Goal: Transaction & Acquisition: Purchase product/service

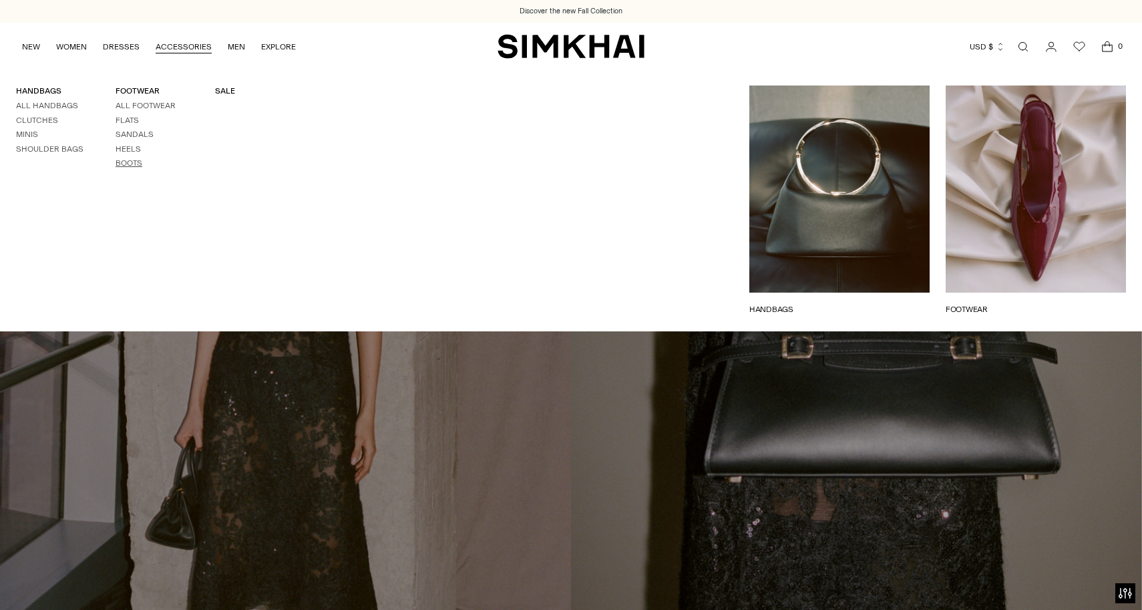
click at [126, 161] on link "Boots" at bounding box center [129, 162] width 27 height 9
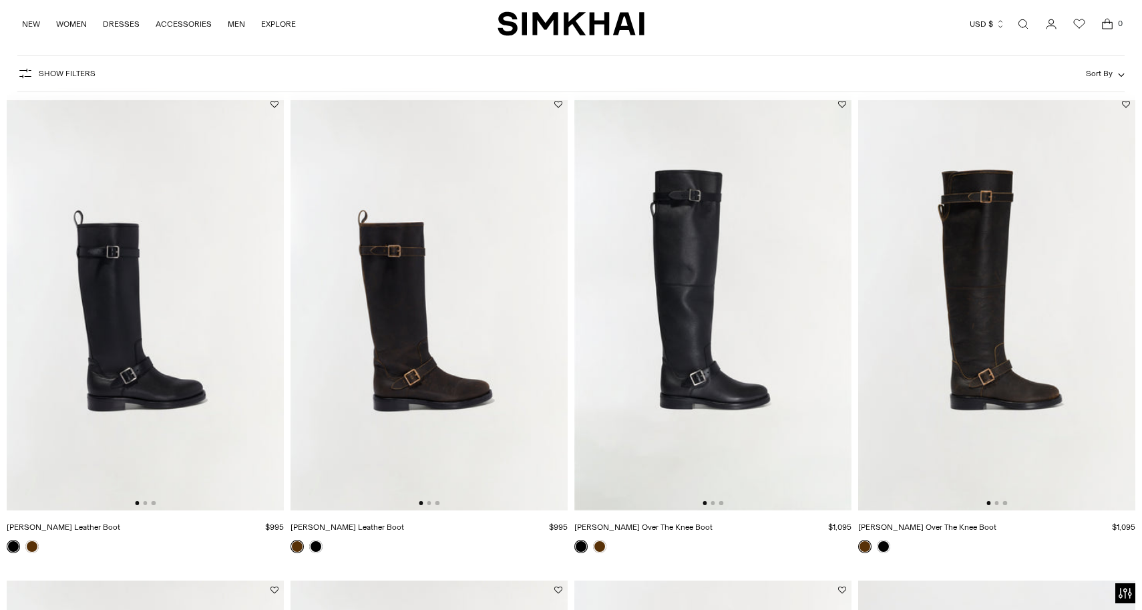
scroll to position [97, 0]
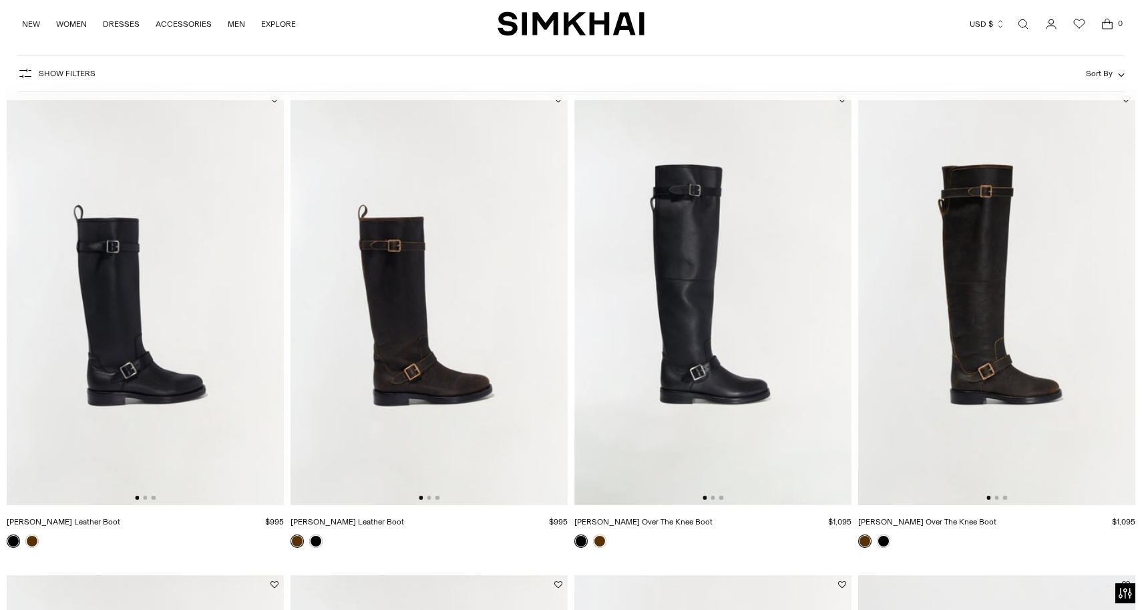
click at [1007, 328] on img at bounding box center [997, 298] width 277 height 416
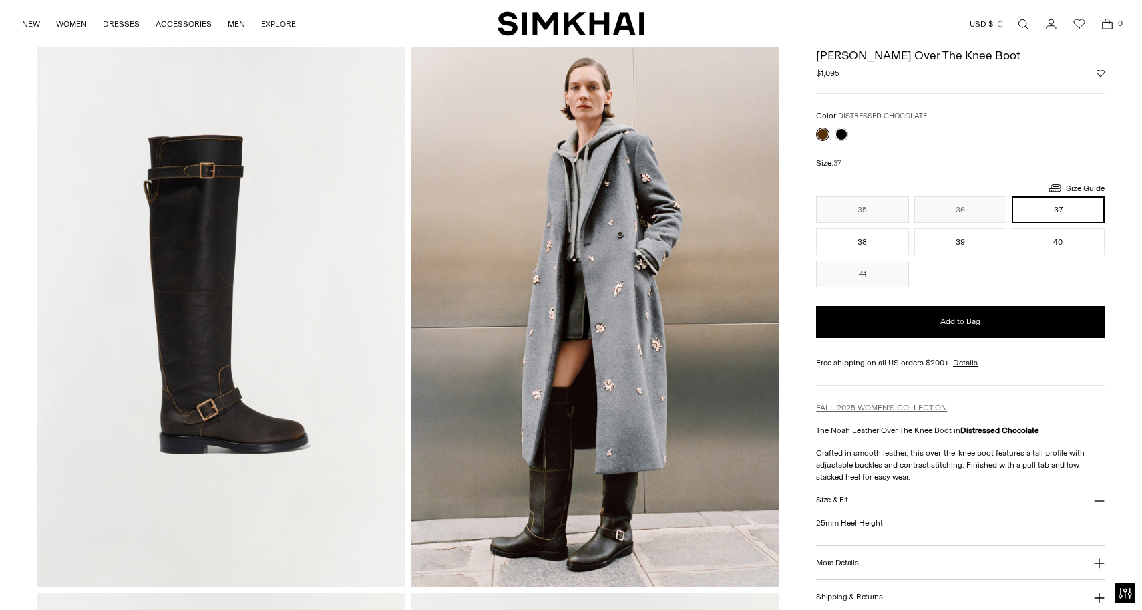
scroll to position [60, 0]
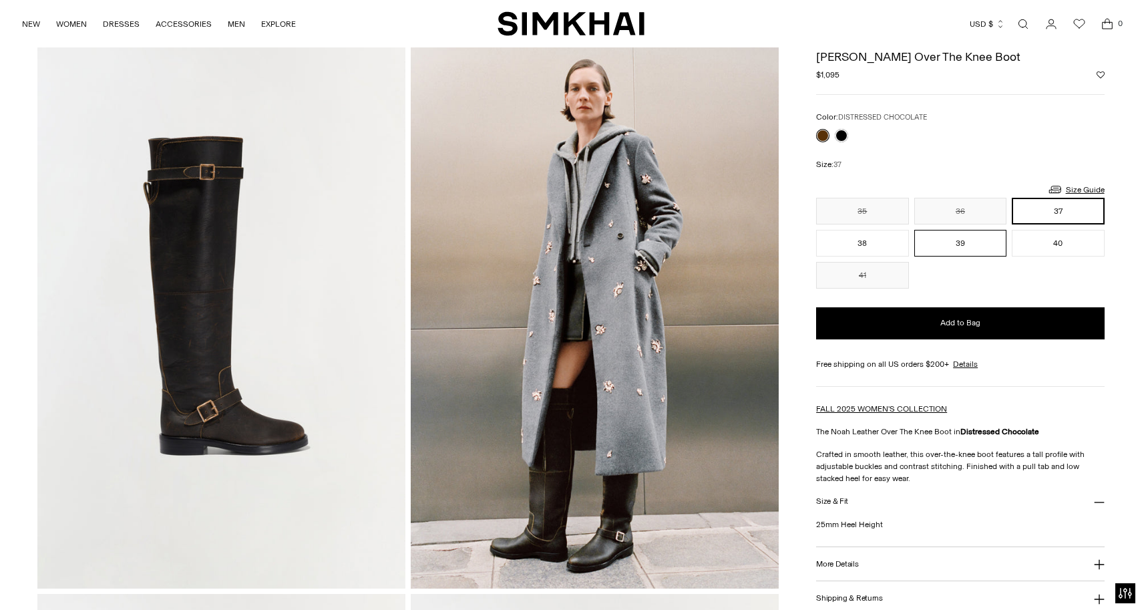
click at [978, 237] on button "39" at bounding box center [961, 243] width 92 height 27
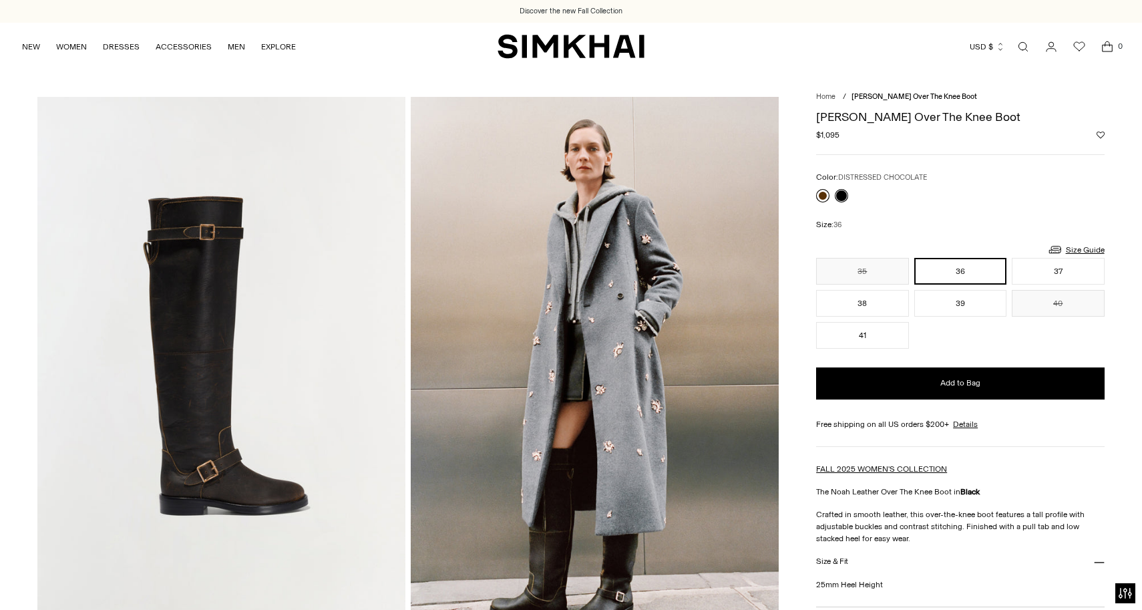
click at [820, 196] on link at bounding box center [822, 195] width 13 height 13
click at [962, 304] on button "39" at bounding box center [961, 303] width 92 height 27
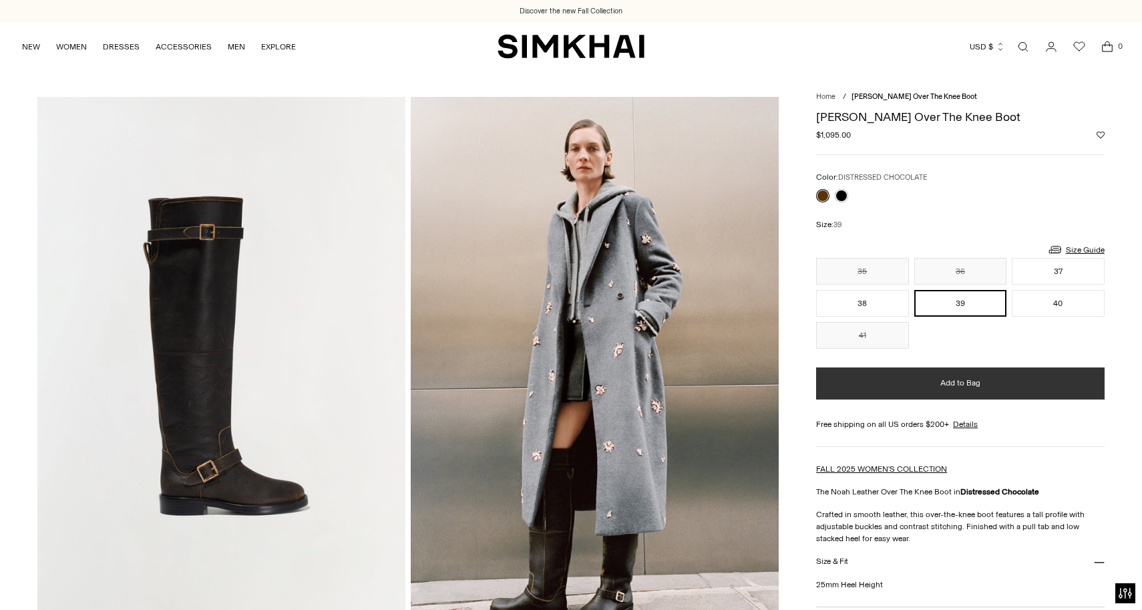
click at [961, 385] on span "Add to Bag" at bounding box center [961, 382] width 40 height 11
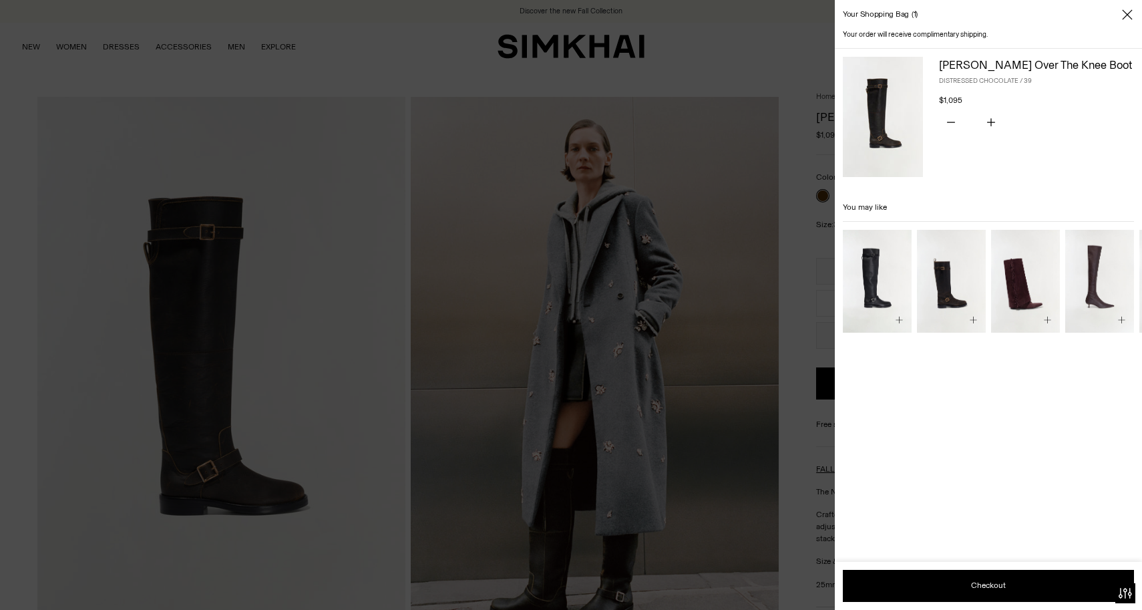
click at [0, 0] on img "Noah Moto Leather Boot" at bounding box center [0, 0] width 0 height 0
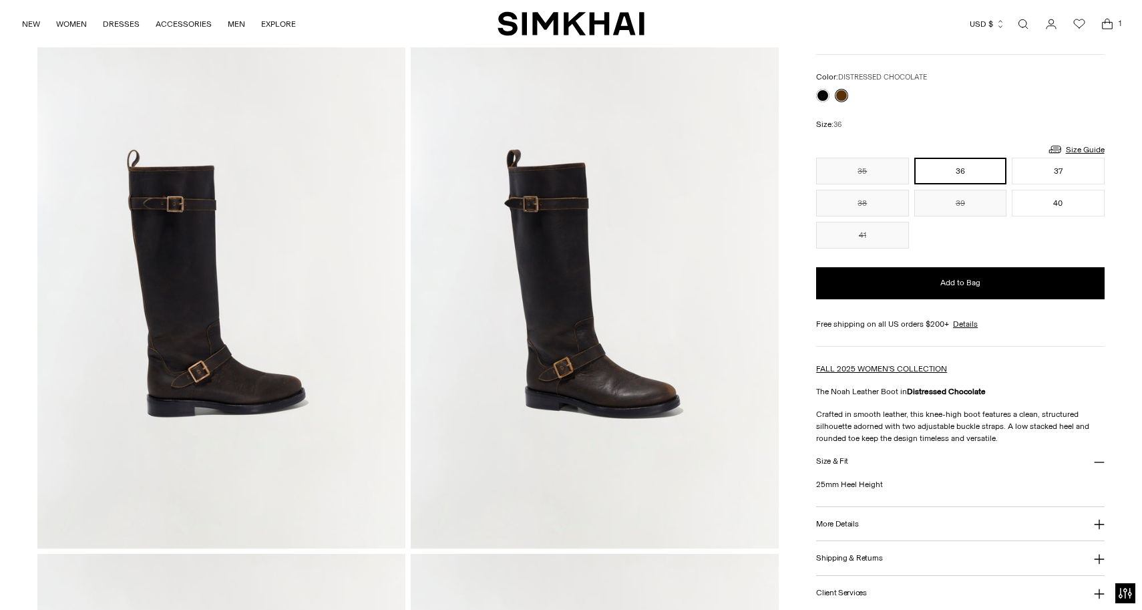
scroll to position [102, 0]
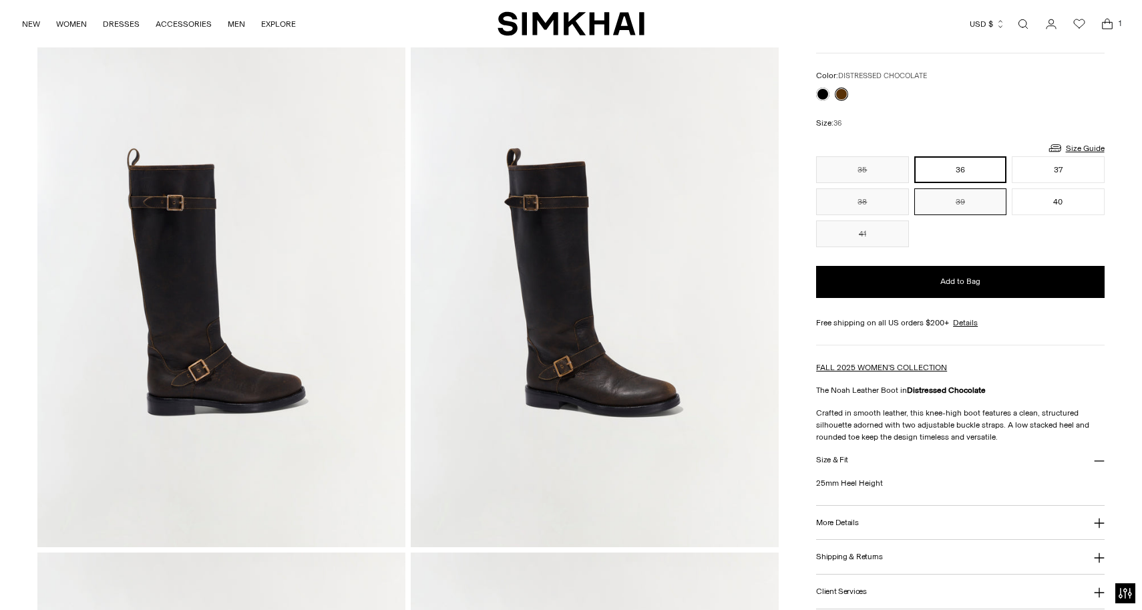
click at [987, 206] on button "39" at bounding box center [961, 201] width 92 height 27
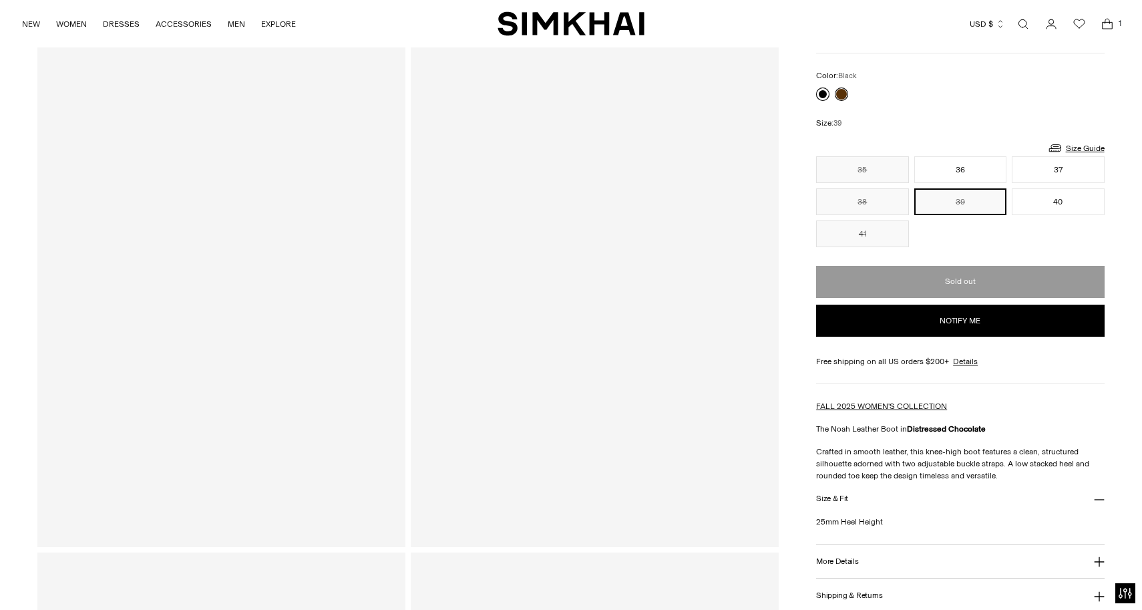
click at [822, 96] on link at bounding box center [822, 94] width 13 height 13
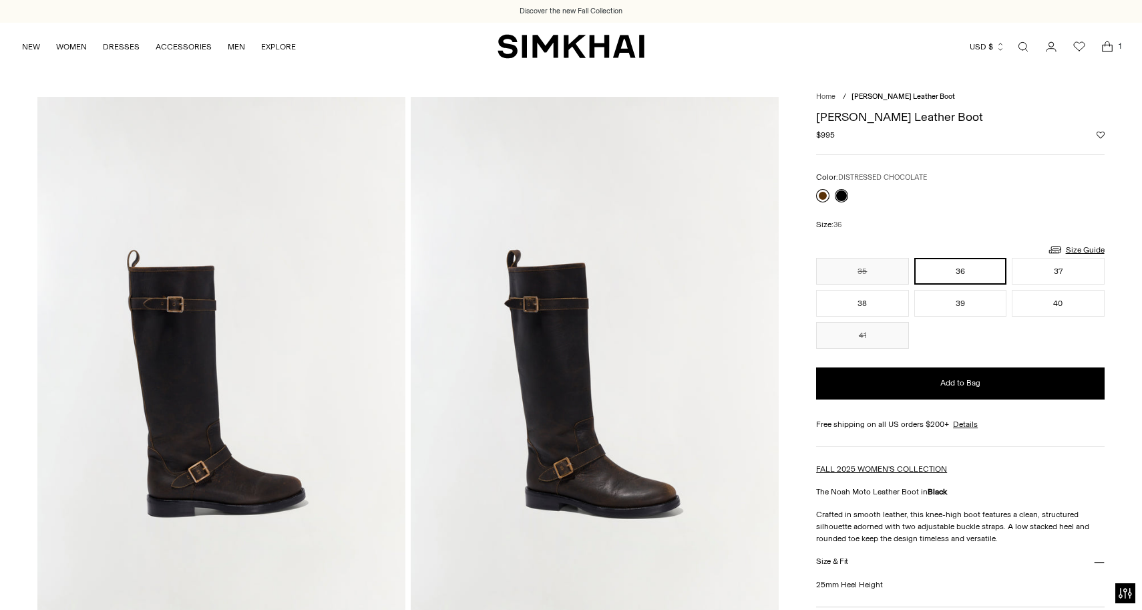
click at [822, 198] on link at bounding box center [822, 195] width 13 height 13
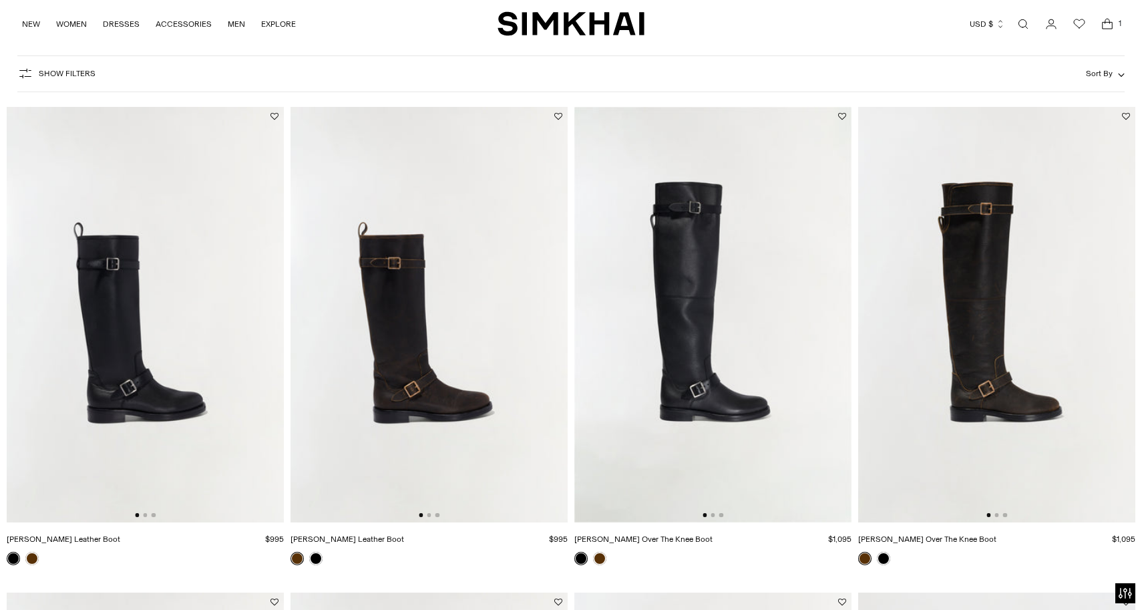
scroll to position [78, 0]
